Goal: Find specific page/section: Find specific page/section

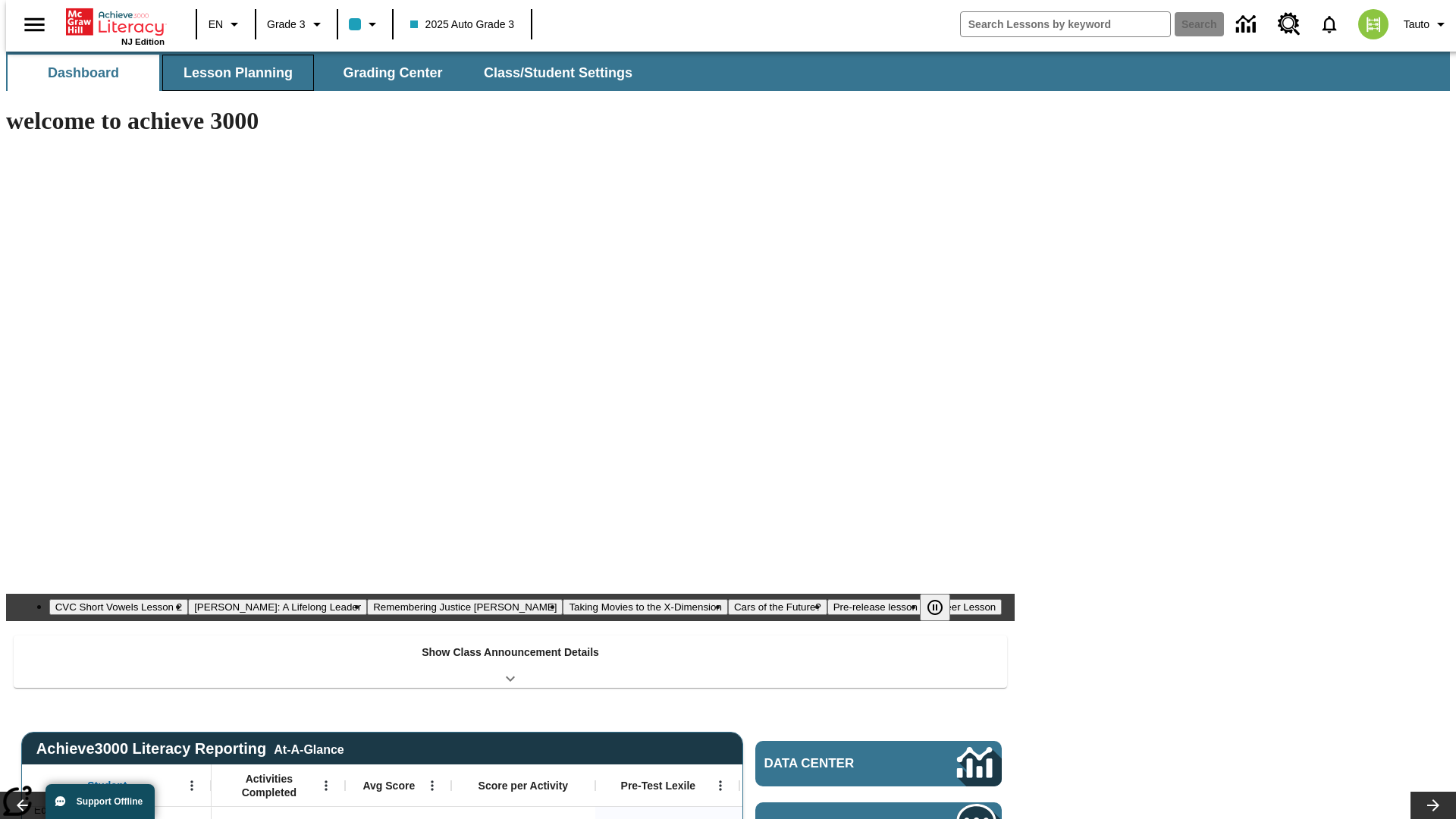
click at [232, 73] on button "Lesson Planning" at bounding box center [238, 73] width 151 height 36
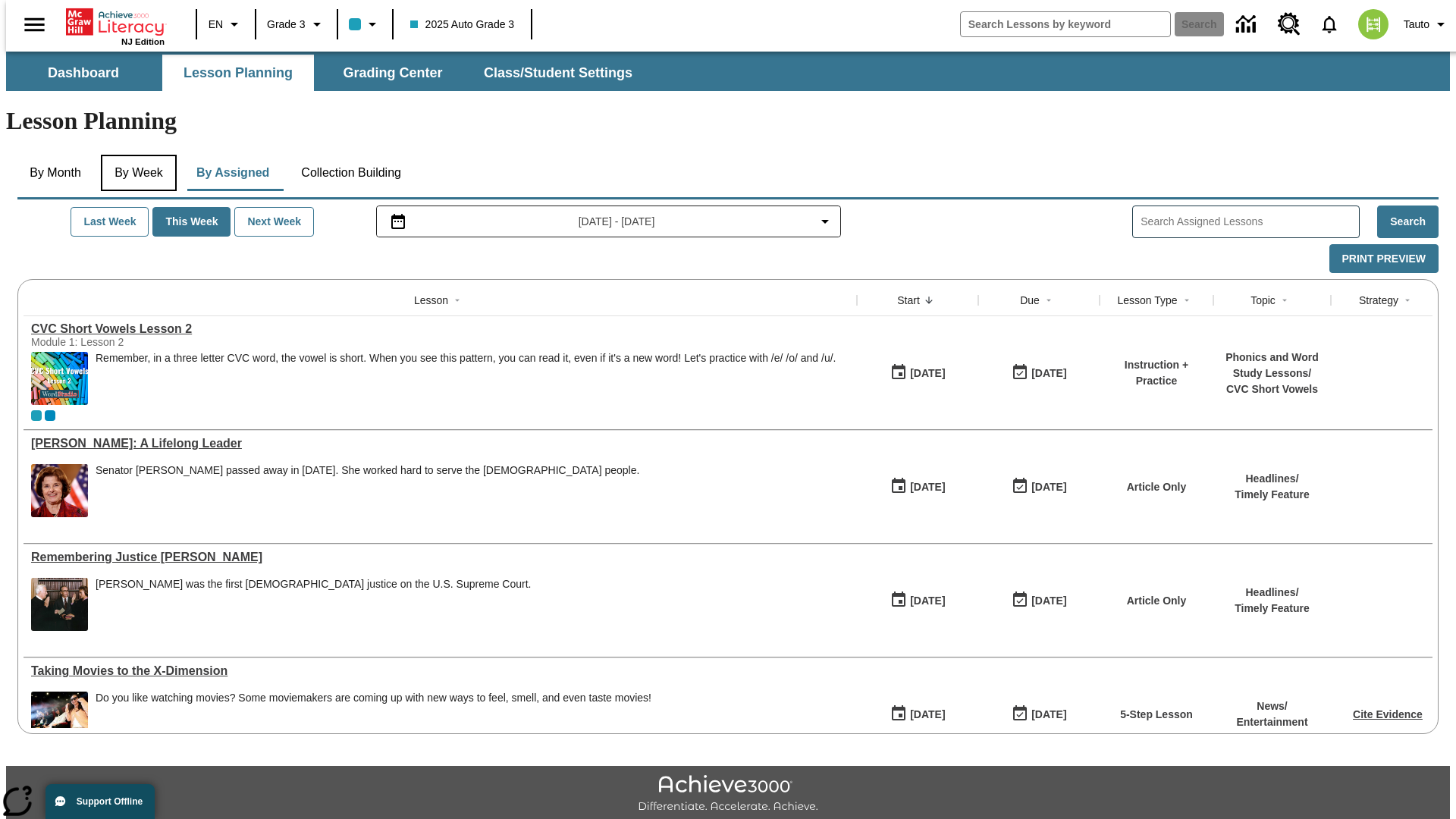
click at [136, 155] on button "By Week" at bounding box center [139, 173] width 76 height 36
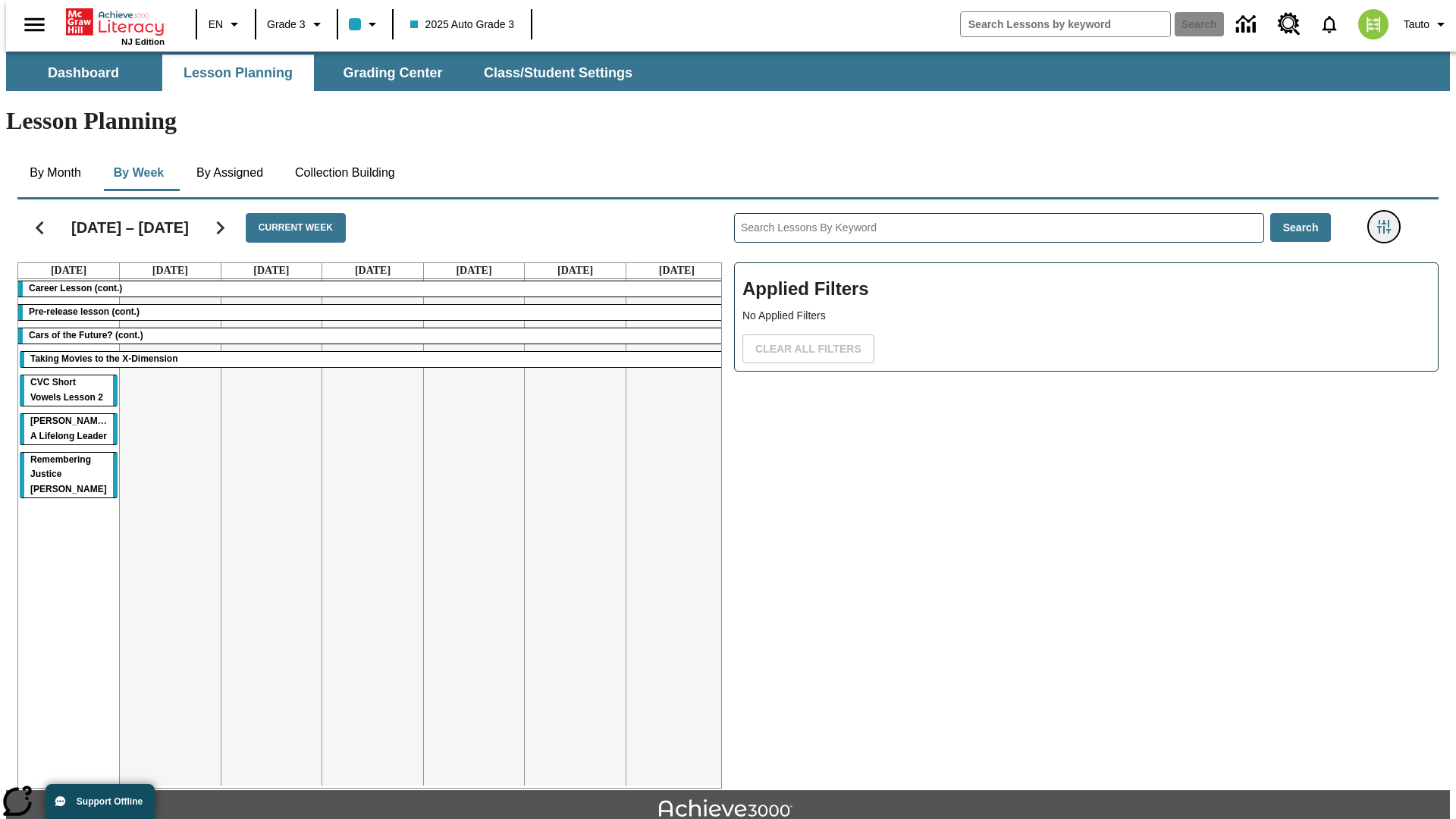
click at [1389, 220] on icon "Filters Side menu" at bounding box center [1384, 227] width 14 height 14
